Goal: Task Accomplishment & Management: Use online tool/utility

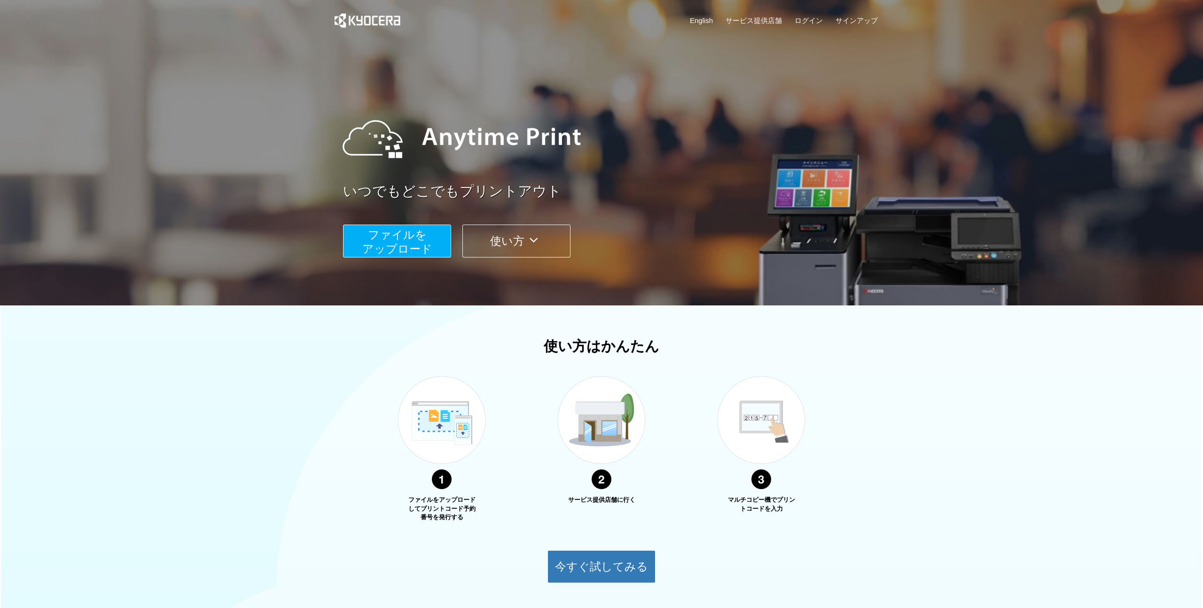
scroll to position [59, 0]
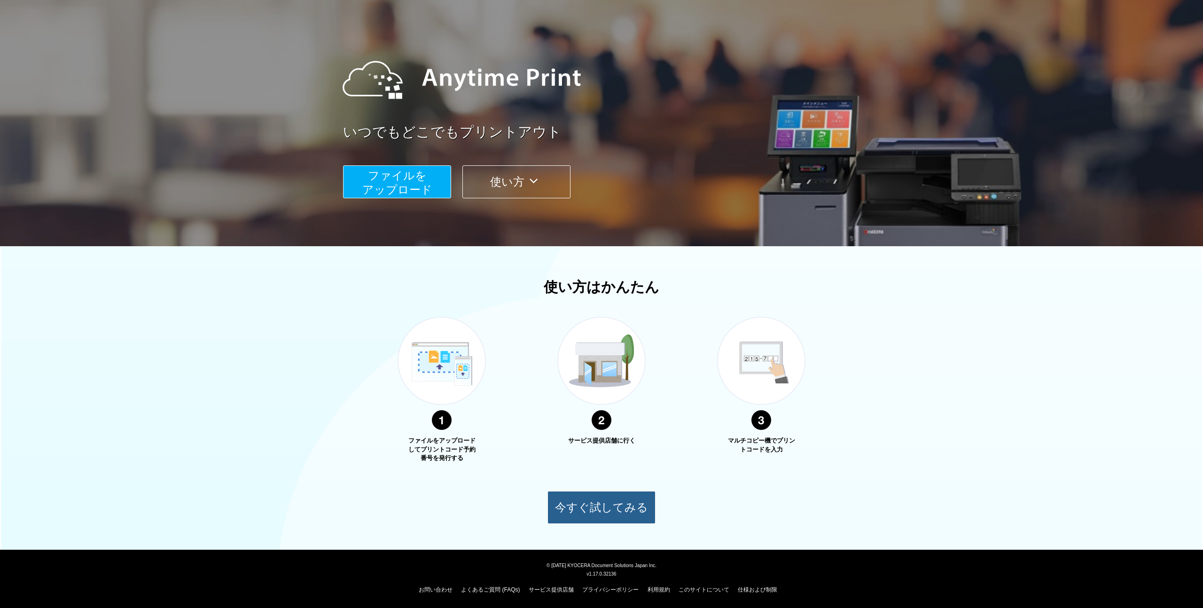
click at [603, 504] on button "今すぐ試してみる" at bounding box center [602, 507] width 108 height 33
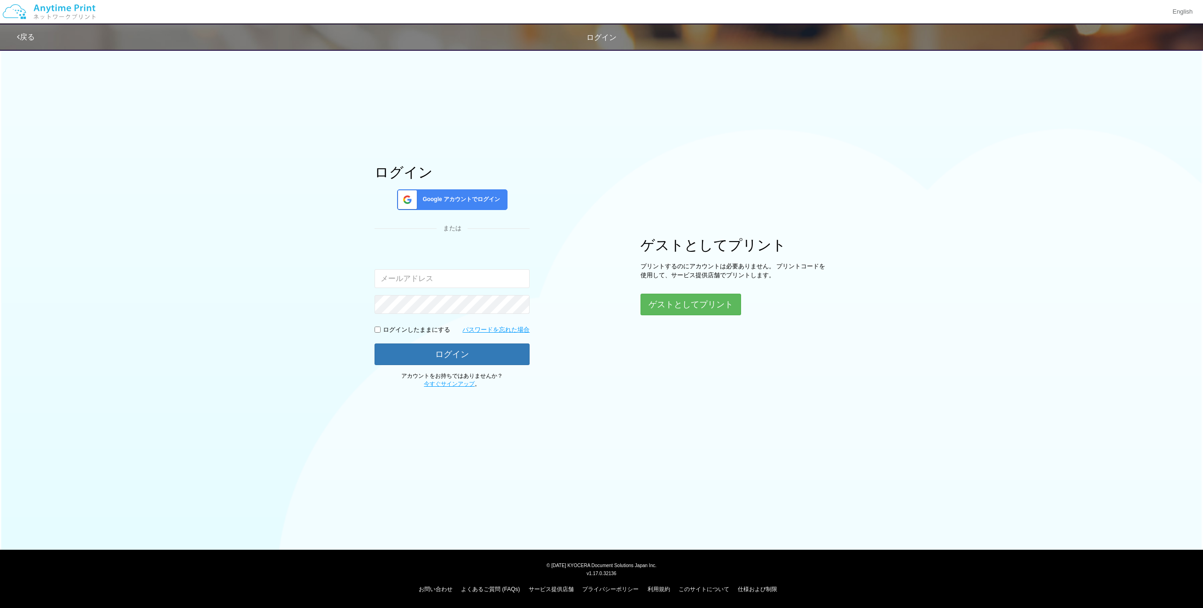
click at [464, 201] on span "Google アカウントでログイン" at bounding box center [459, 200] width 81 height 8
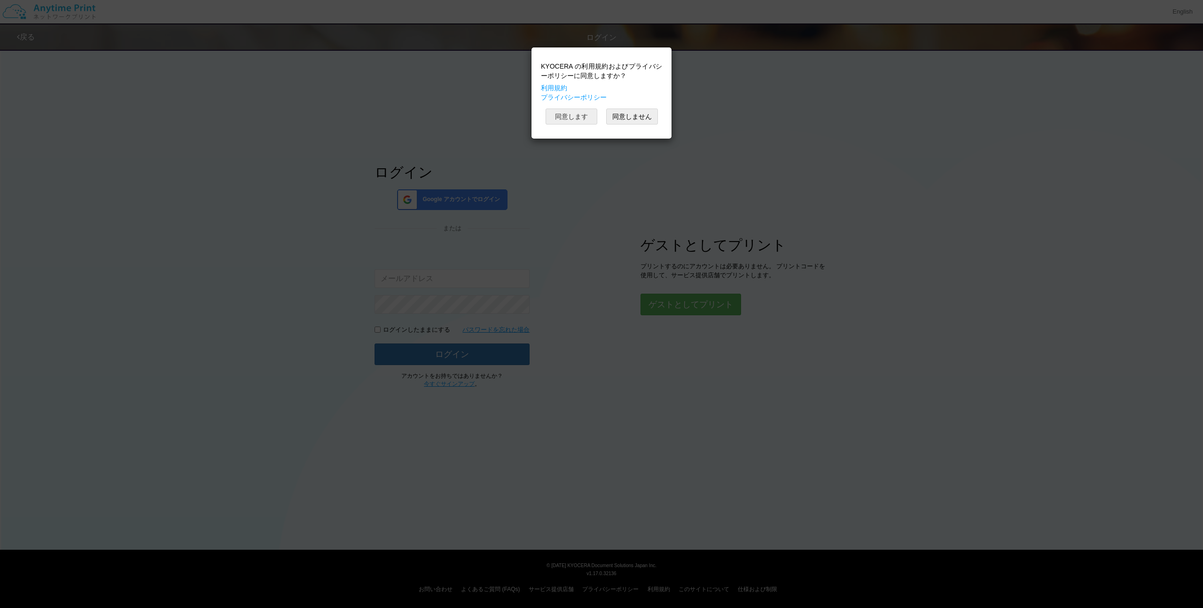
click at [582, 123] on button "同意します" at bounding box center [572, 117] width 52 height 16
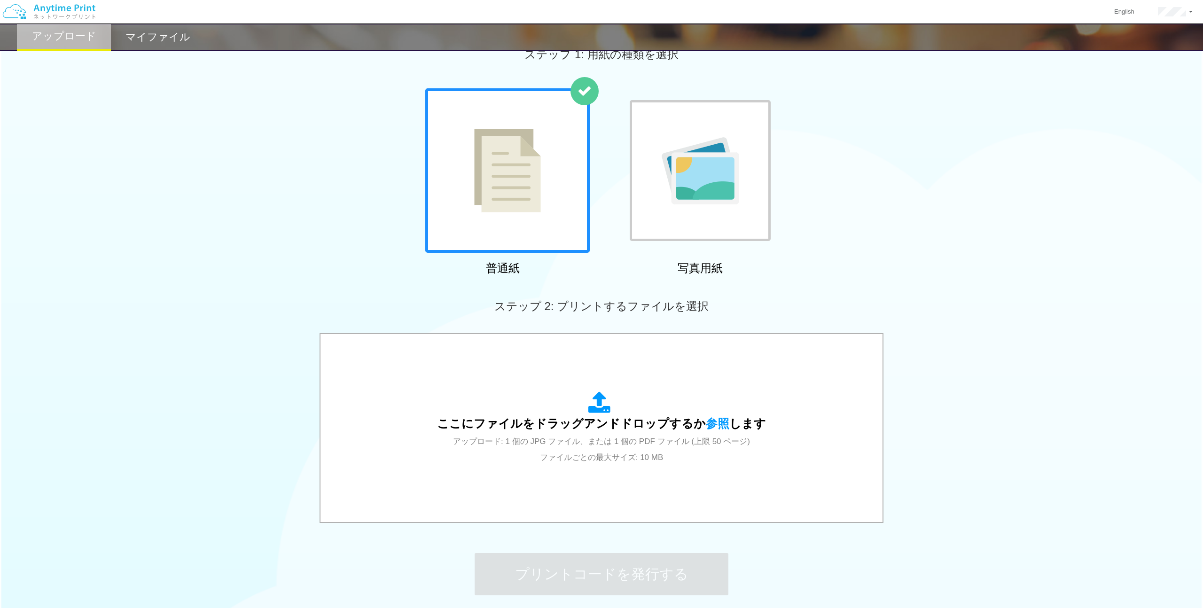
scroll to position [107, 0]
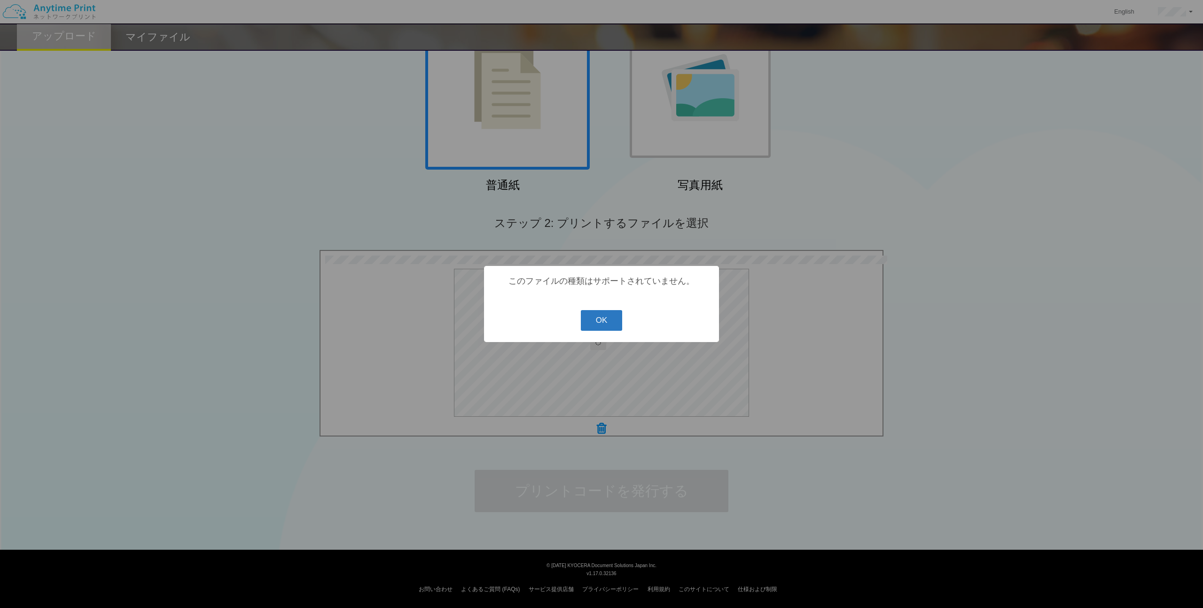
click at [594, 324] on button "OK" at bounding box center [602, 320] width 42 height 21
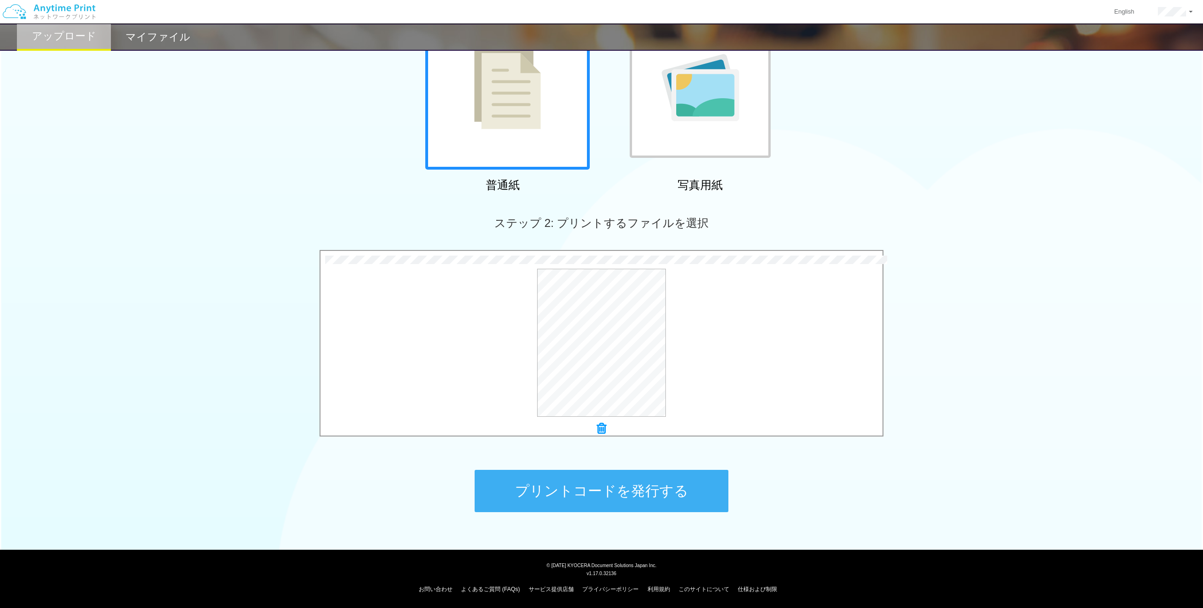
click at [625, 498] on button "プリントコードを発行する" at bounding box center [602, 491] width 254 height 42
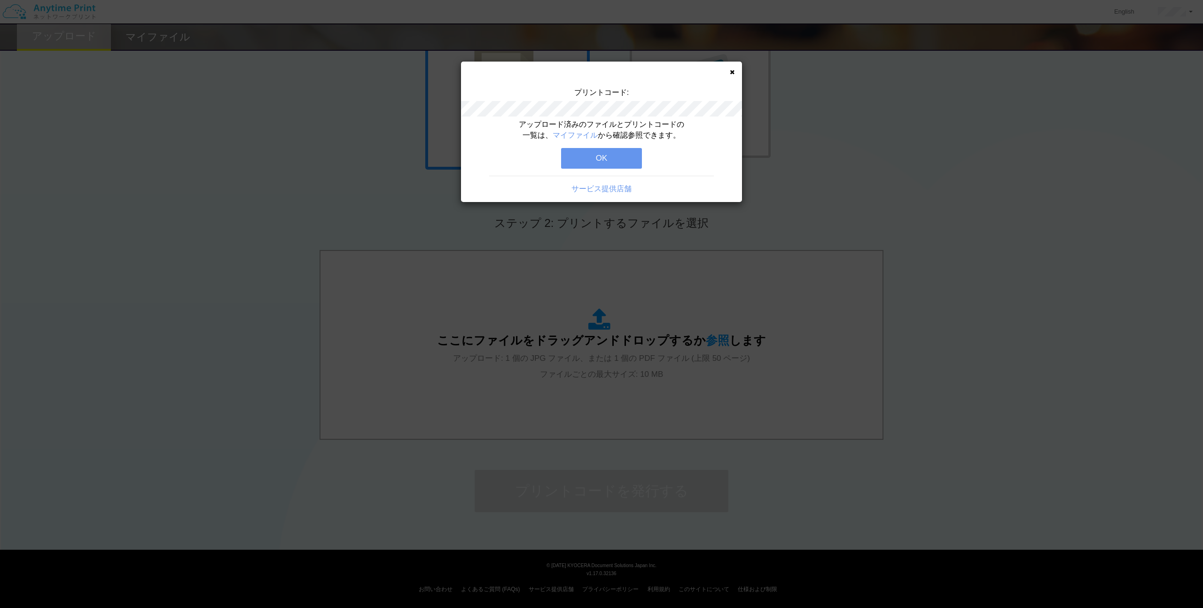
click at [603, 153] on button "OK" at bounding box center [601, 158] width 81 height 21
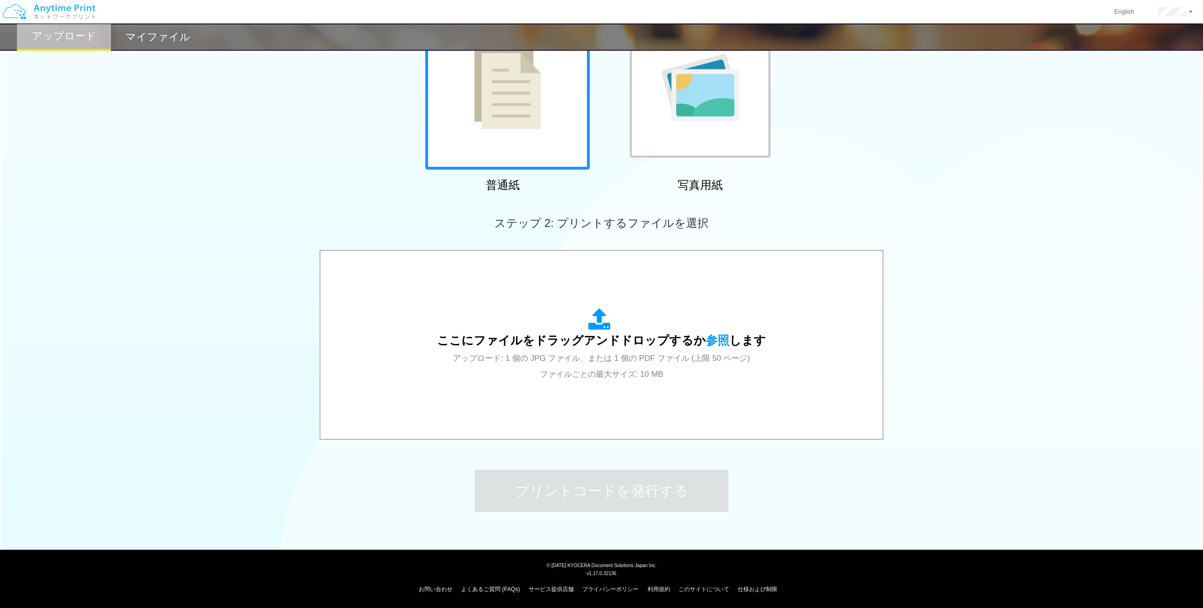
scroll to position [0, 0]
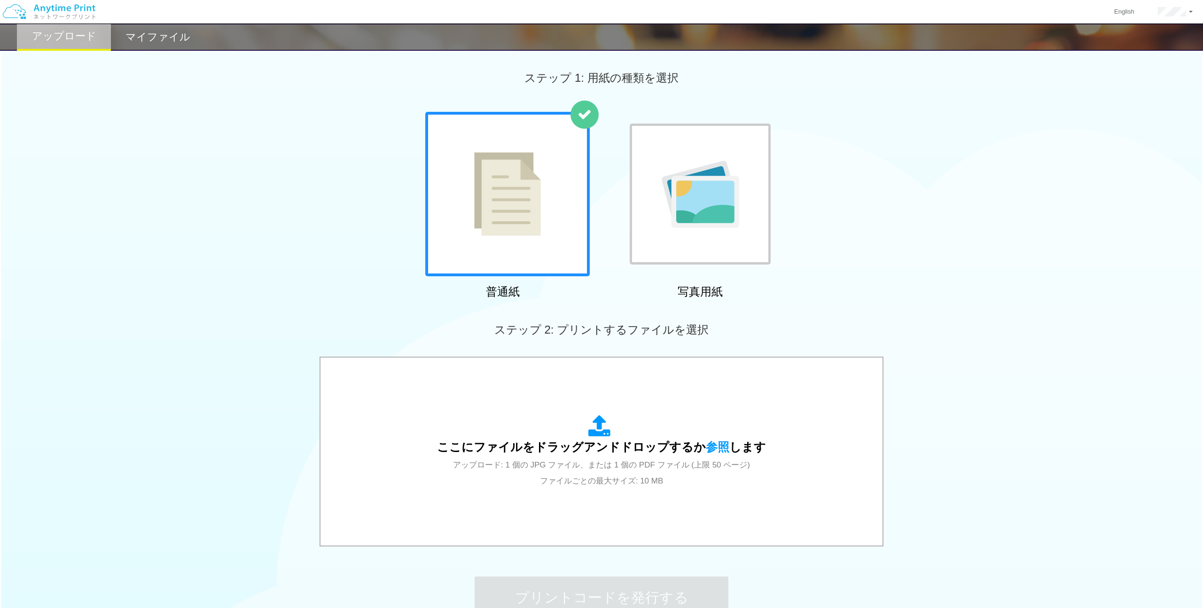
click at [146, 43] on h2 "マイファイル" at bounding box center [158, 36] width 65 height 11
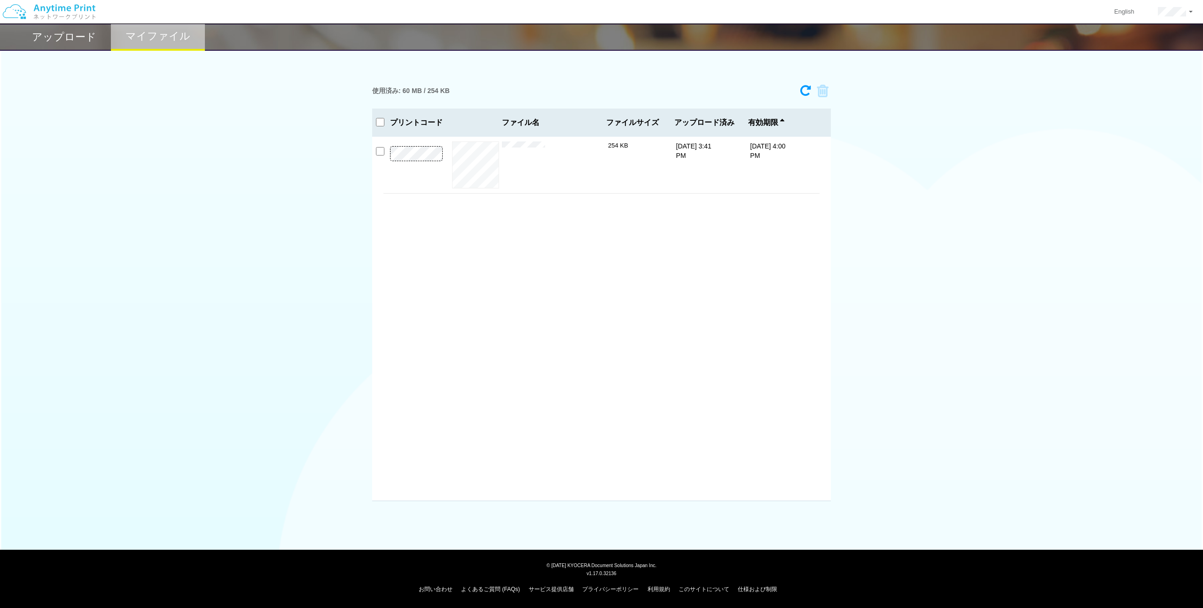
click at [43, 36] on h2 "アップロード" at bounding box center [64, 36] width 64 height 11
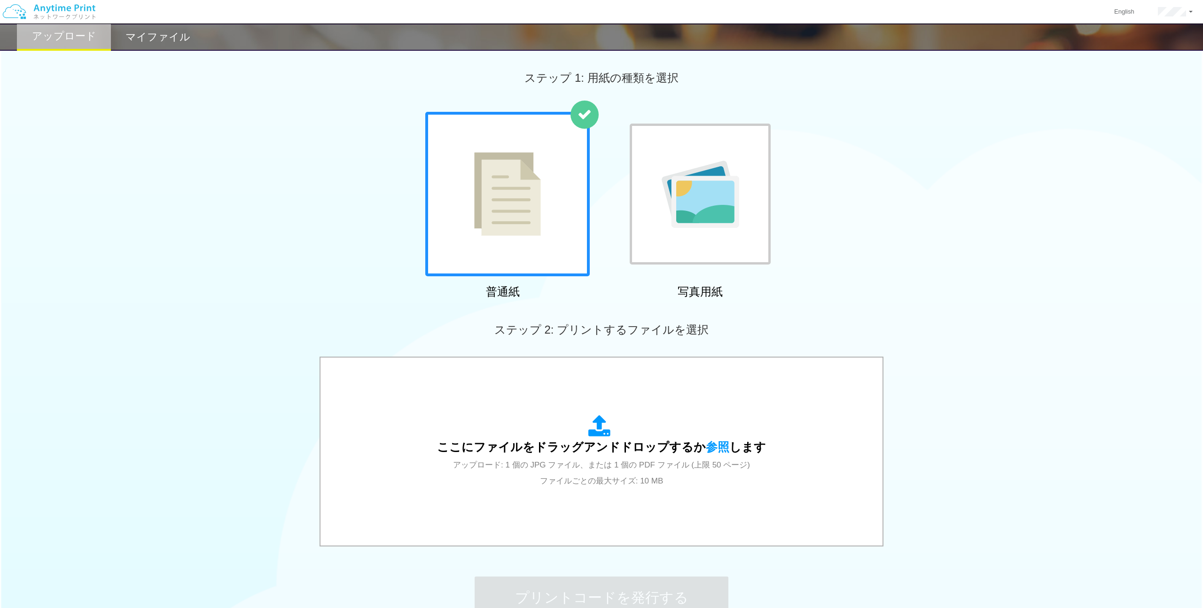
click at [78, 12] on img at bounding box center [49, 11] width 100 height 33
click at [10, 12] on img at bounding box center [49, 11] width 100 height 33
click at [157, 47] on div "マイファイル" at bounding box center [158, 37] width 94 height 27
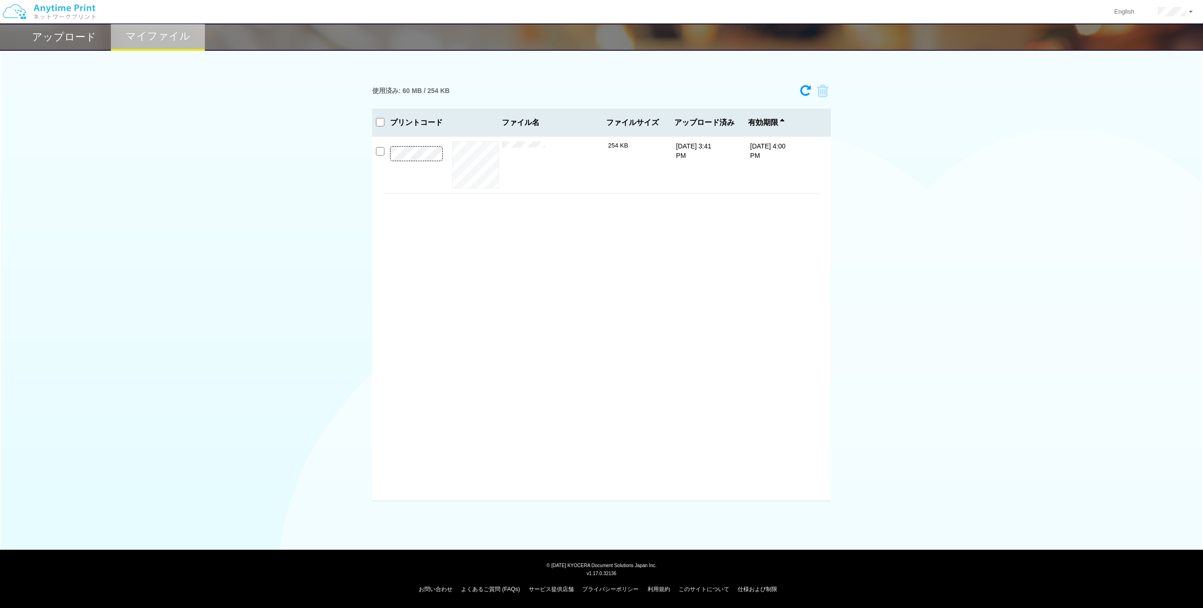
click at [681, 176] on div "プレビュー × 20250907.jpg 254 KB 9/2/25 3:41 PM 9/9/25 4:00 PM" at bounding box center [602, 165] width 436 height 56
click at [379, 152] on input "checkbox" at bounding box center [380, 151] width 8 height 8
click at [825, 96] on icon at bounding box center [820, 91] width 18 height 14
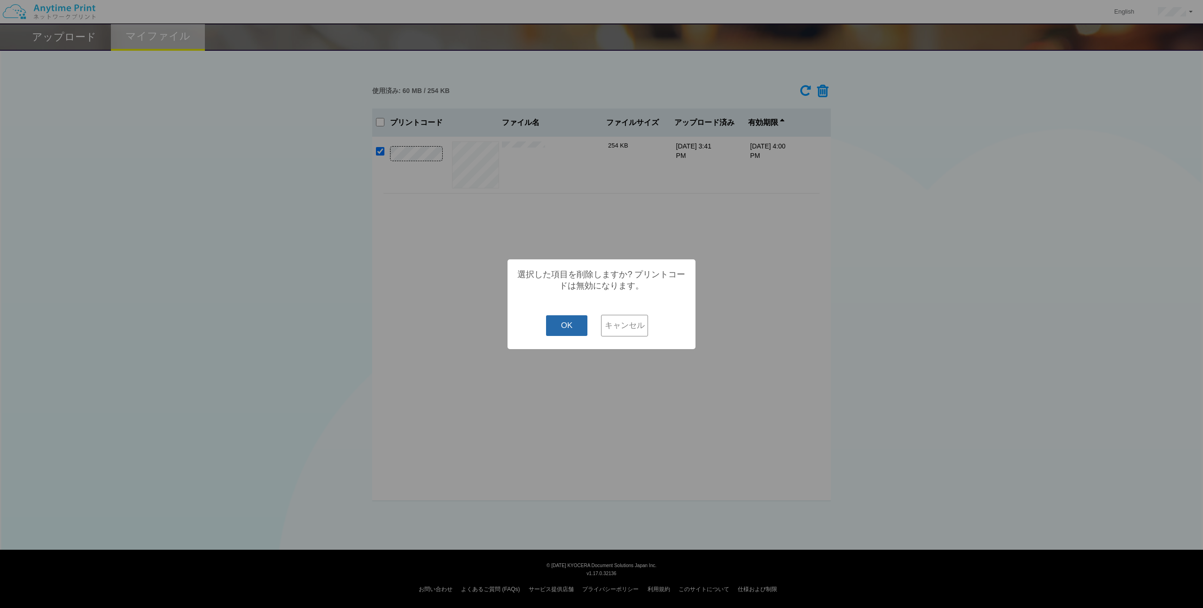
click at [570, 335] on button "OK" at bounding box center [567, 325] width 42 height 21
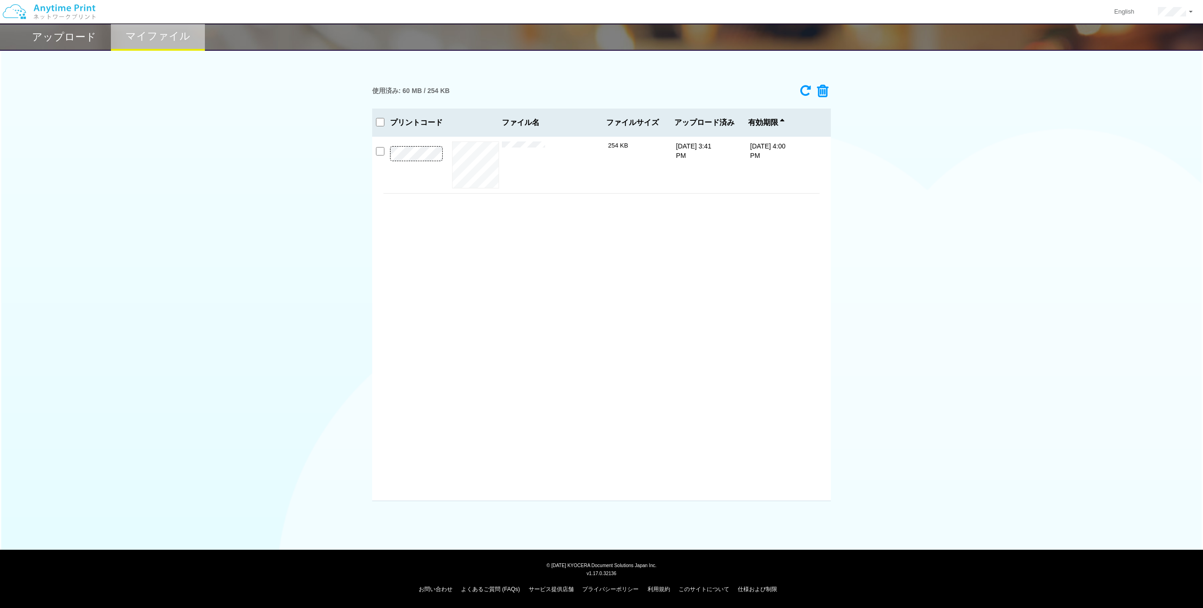
checkbox input "false"
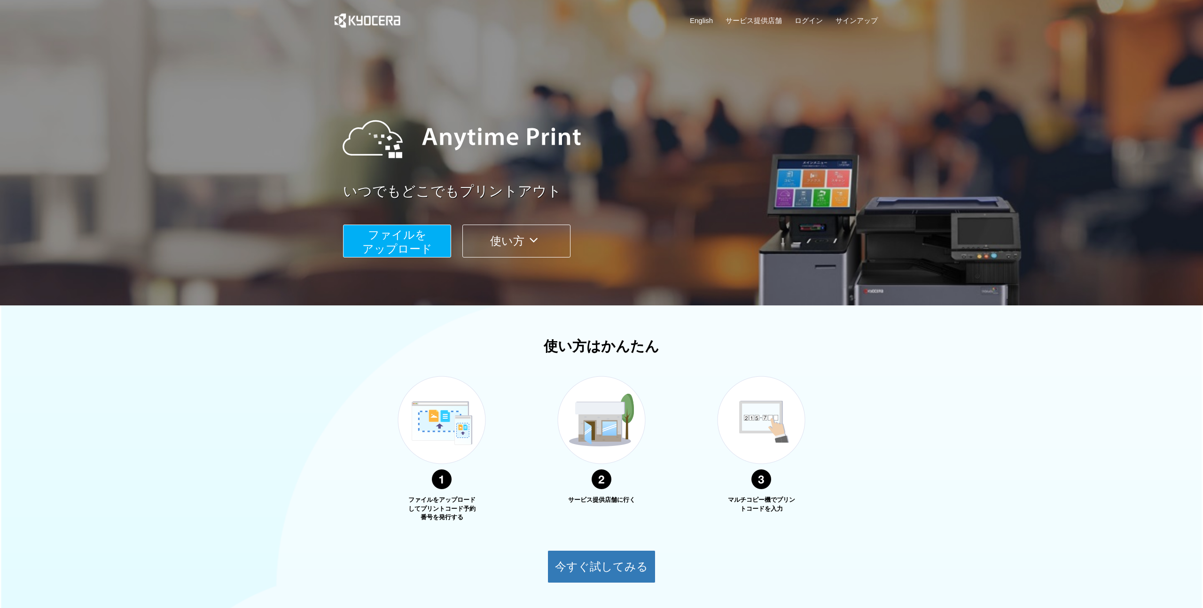
scroll to position [59, 0]
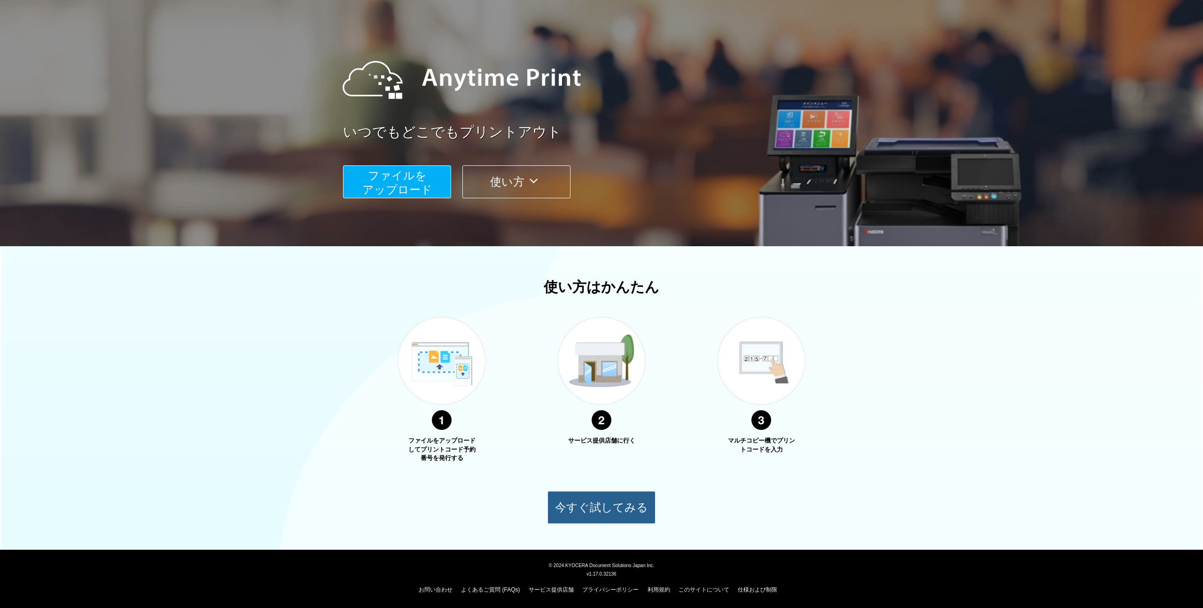
click at [599, 501] on button "今すぐ試してみる" at bounding box center [602, 507] width 108 height 33
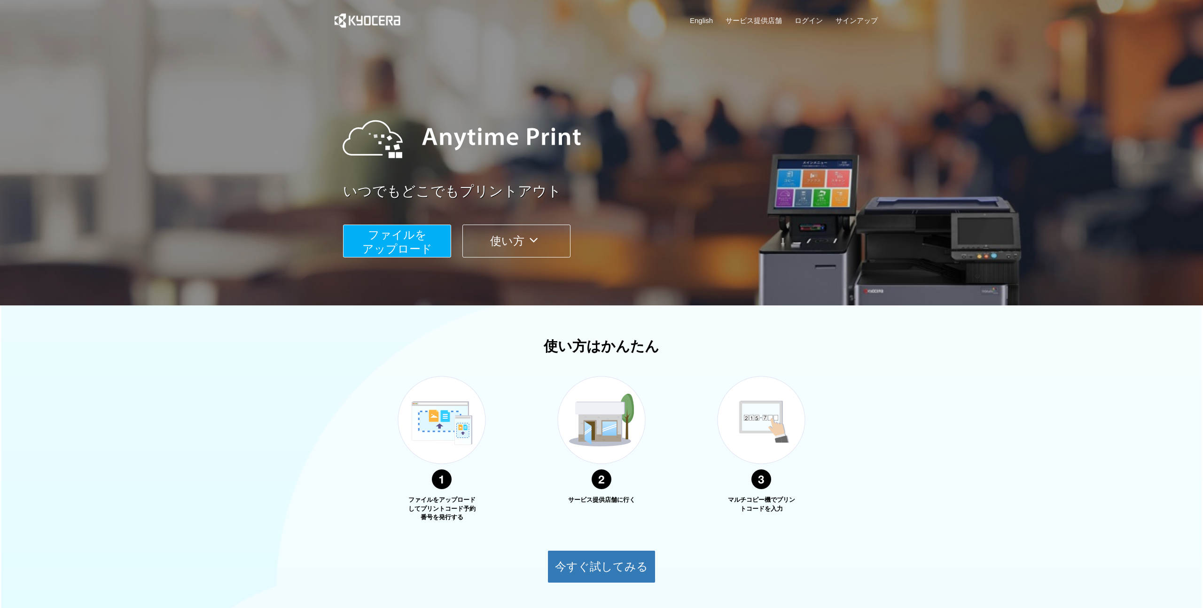
click at [512, 252] on button "使い方" at bounding box center [517, 241] width 108 height 33
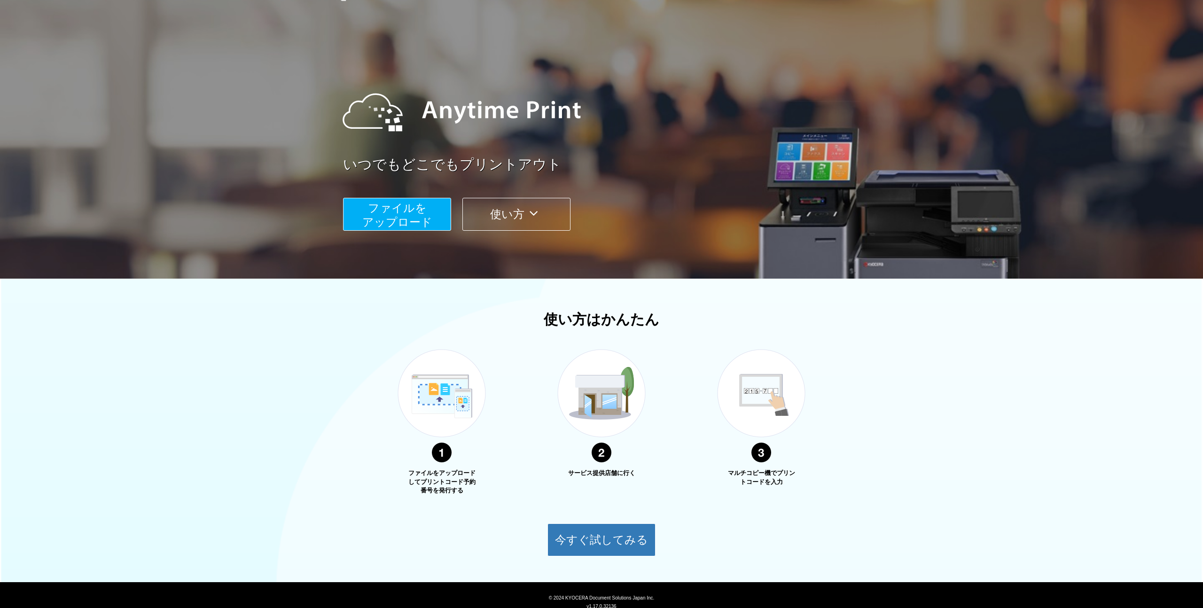
scroll to position [59, 0]
